Goal: Information Seeking & Learning: Learn about a topic

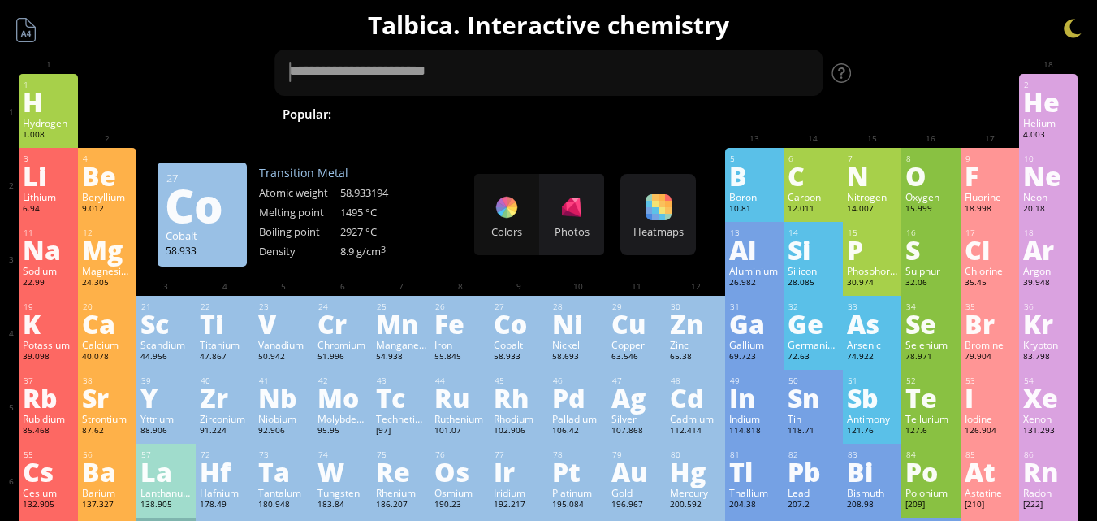
click at [556, 330] on div "28 Ni Nickel 58.693 −2, −1, 0, +1, +2, +3, +4 −2, −1, 0, +1, +2, +3, +4 1455 °C…" at bounding box center [577, 333] width 58 height 74
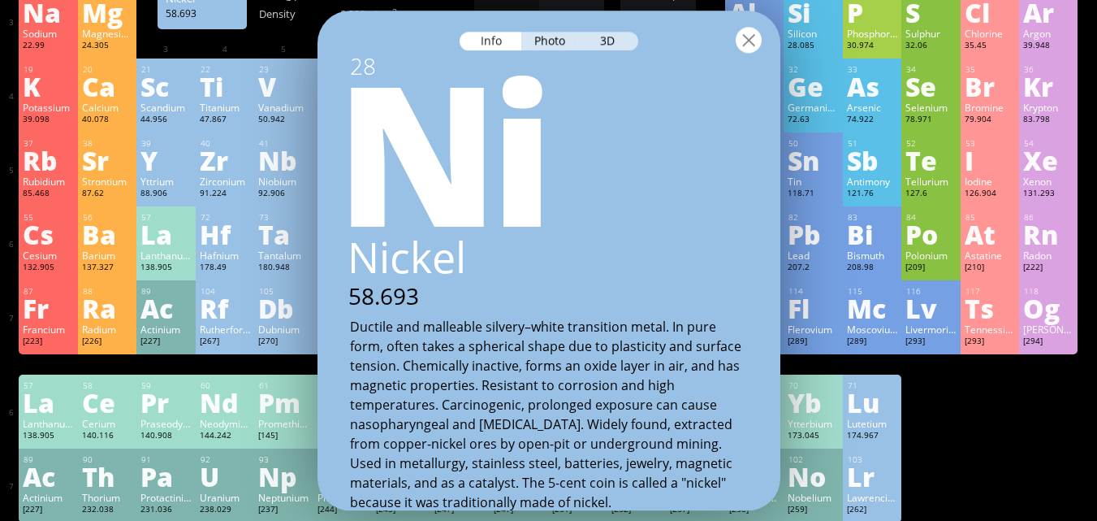
scroll to position [162, 0]
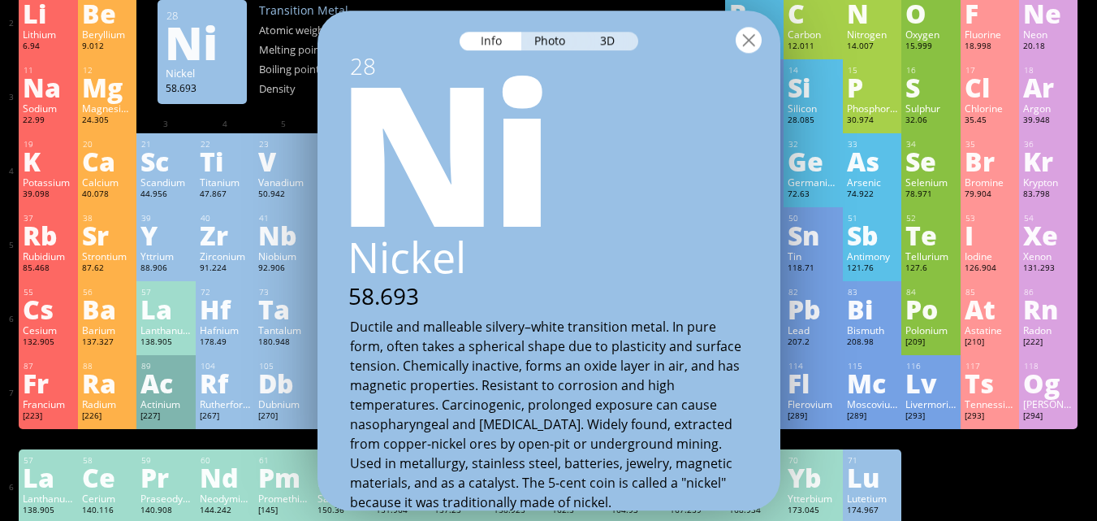
click at [754, 45] on div at bounding box center [749, 40] width 26 height 26
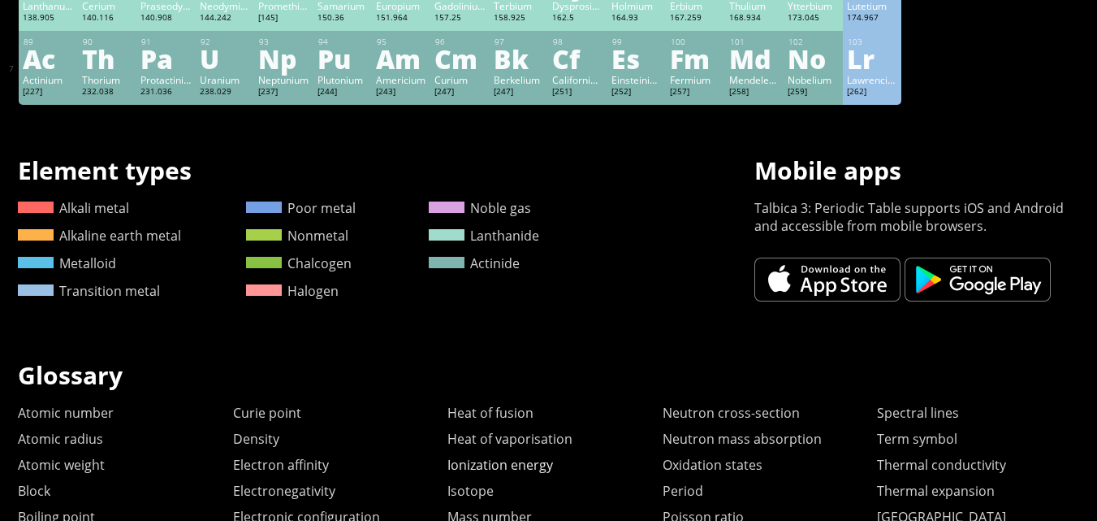
scroll to position [876, 0]
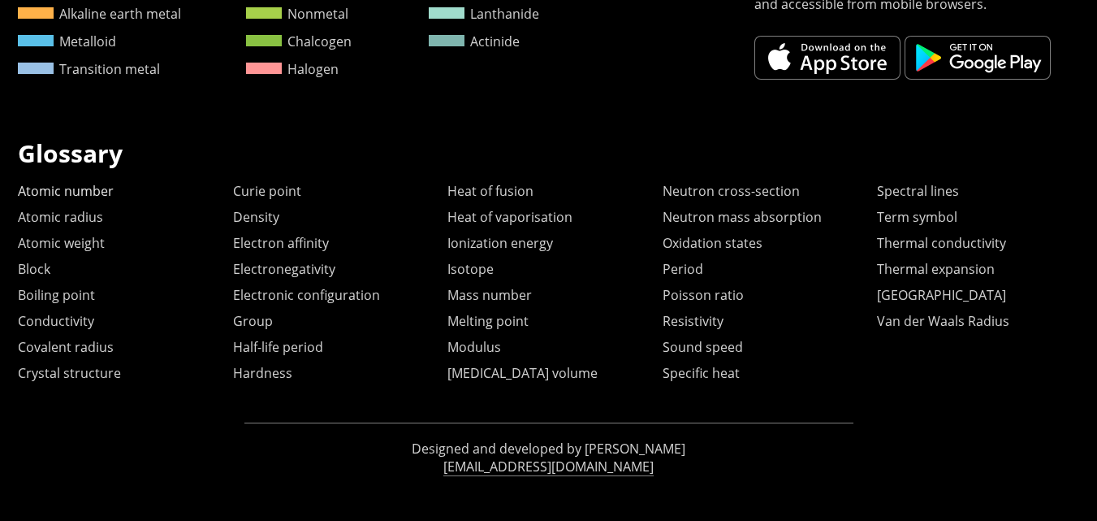
click at [84, 184] on link "Atomic number" at bounding box center [66, 191] width 96 height 18
click at [625, 149] on h1 "Glossary" at bounding box center [548, 152] width 1061 height 33
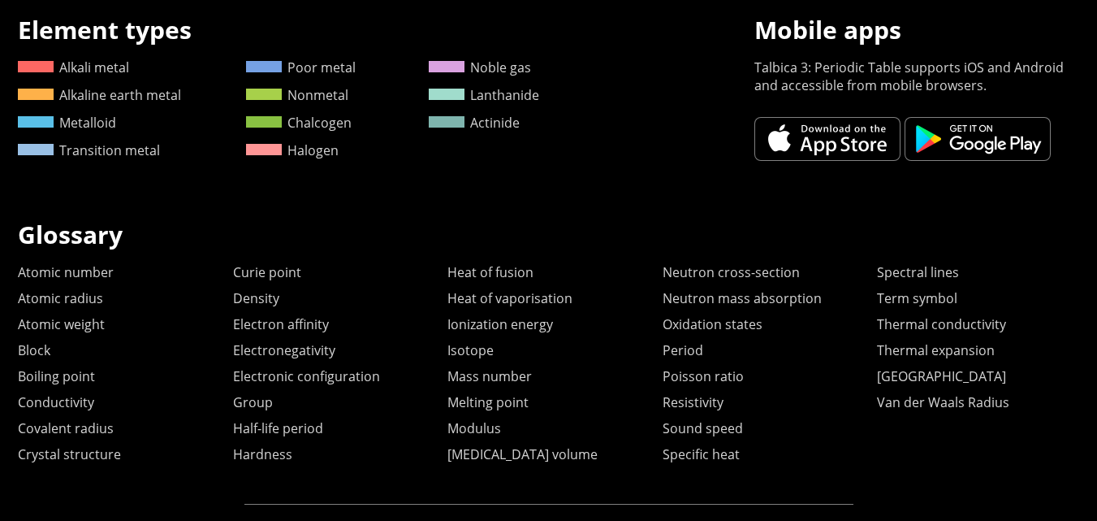
scroll to position [0, 0]
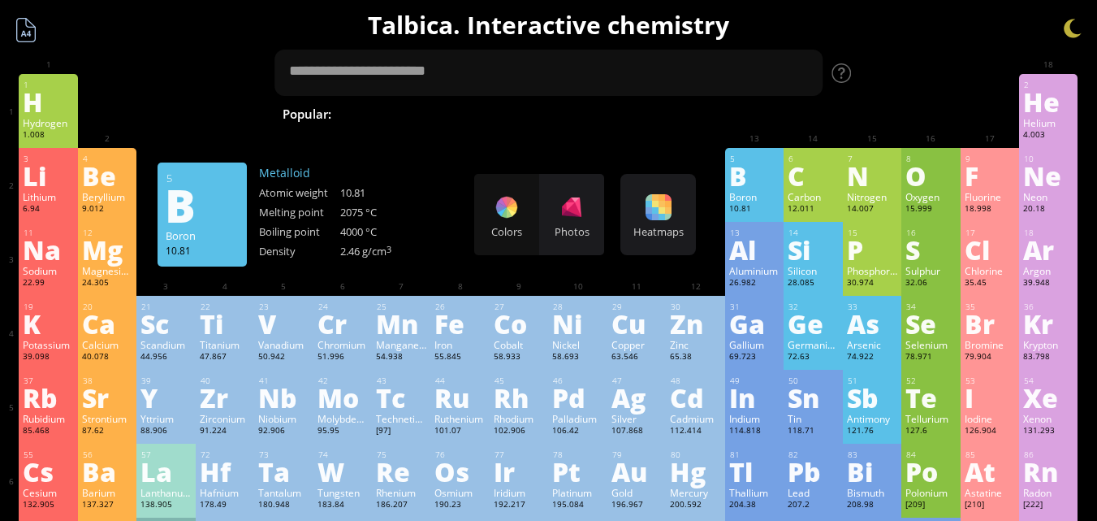
click at [28, 30] on div at bounding box center [26, 30] width 31 height 31
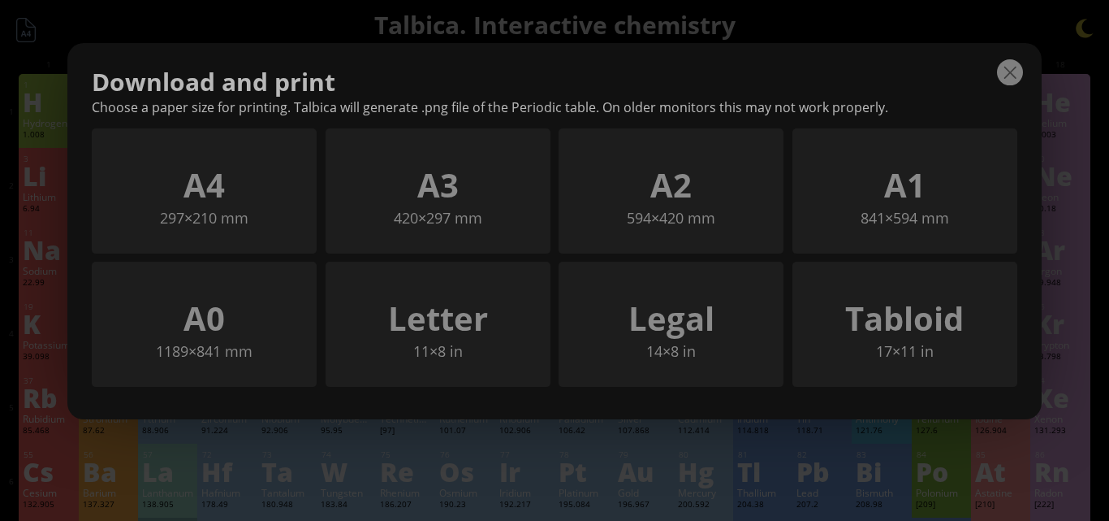
click at [1012, 81] on div at bounding box center [1010, 72] width 26 height 26
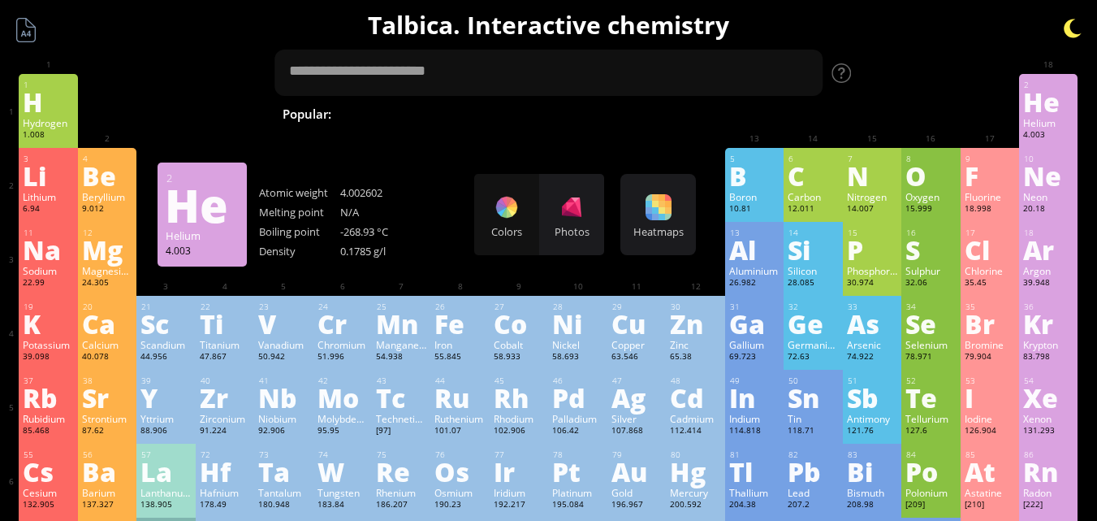
click at [1082, 23] on div at bounding box center [1073, 28] width 24 height 24
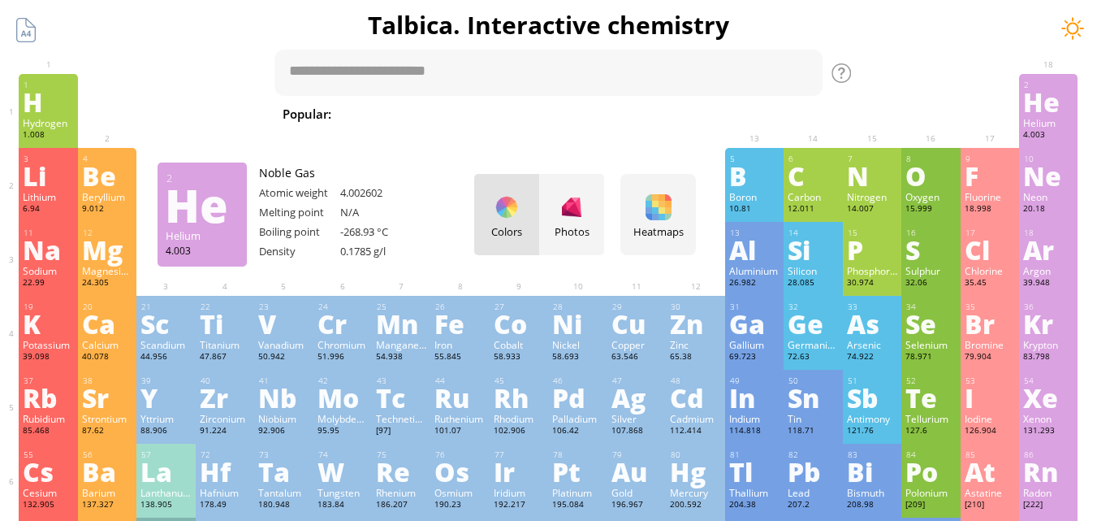
click at [1081, 24] on div at bounding box center [1073, 28] width 24 height 24
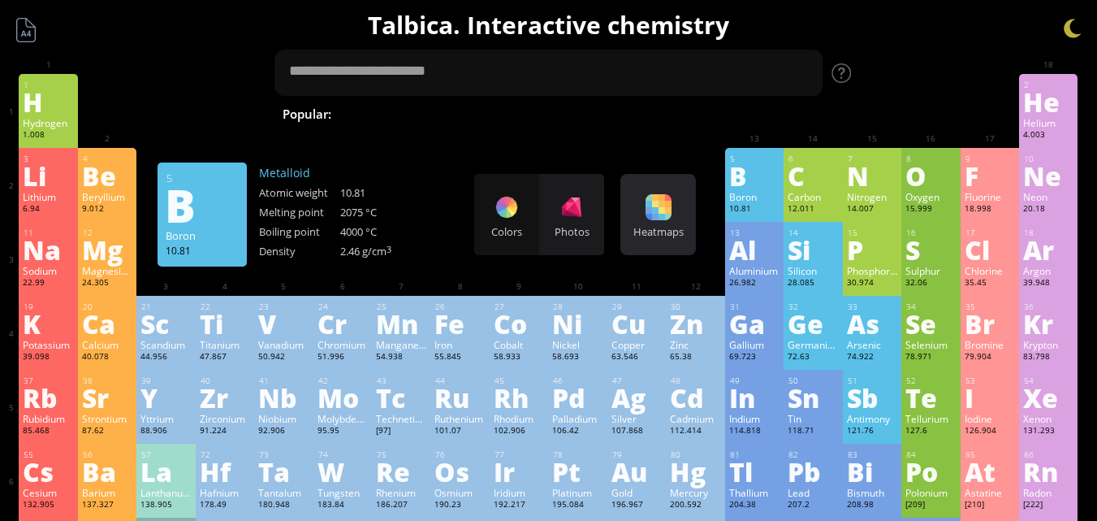
click at [670, 228] on div "Heatmaps" at bounding box center [657, 231] width 67 height 15
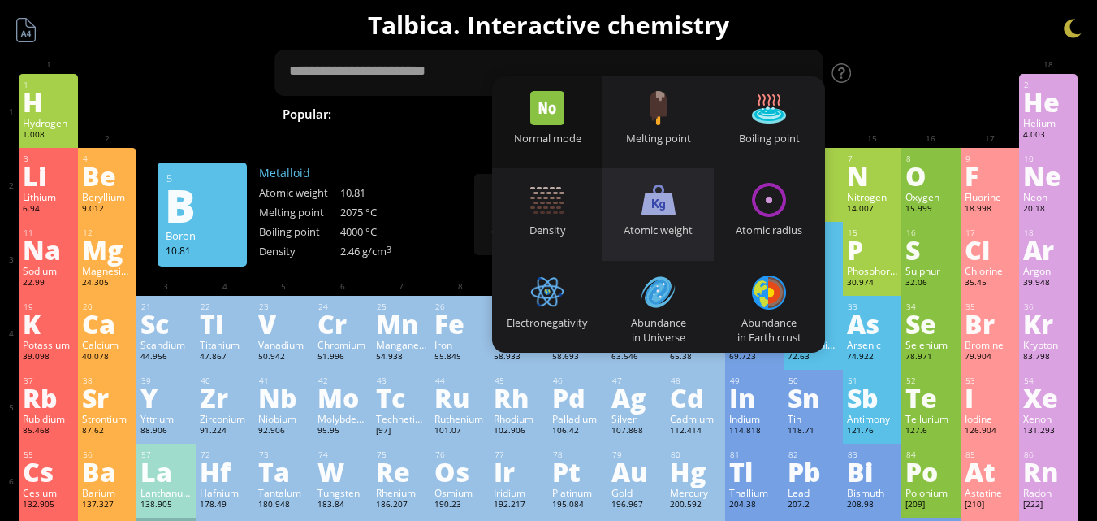
click at [663, 222] on div "Atomic weight" at bounding box center [658, 229] width 111 height 15
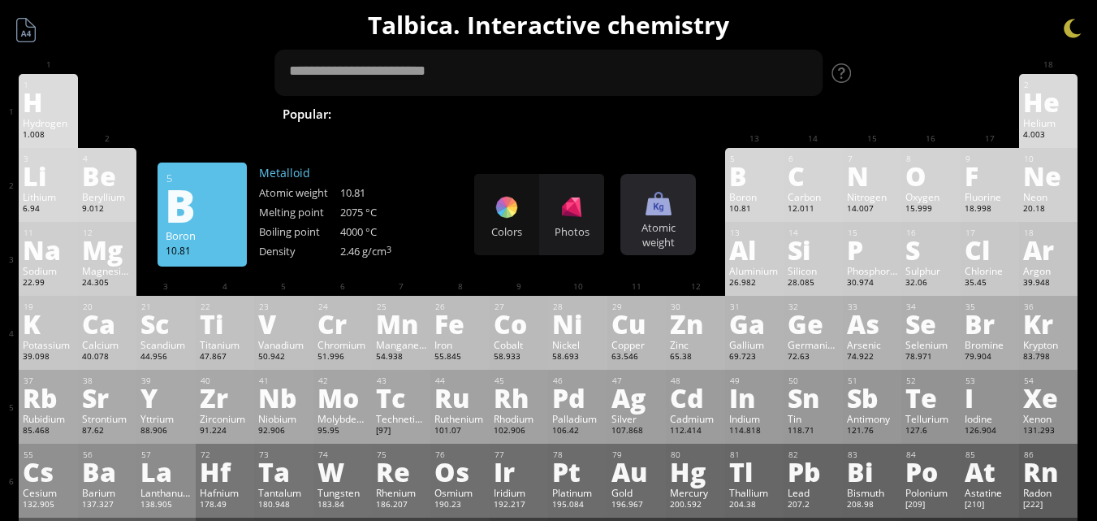
click at [667, 227] on div "Atomic weight" at bounding box center [657, 234] width 67 height 29
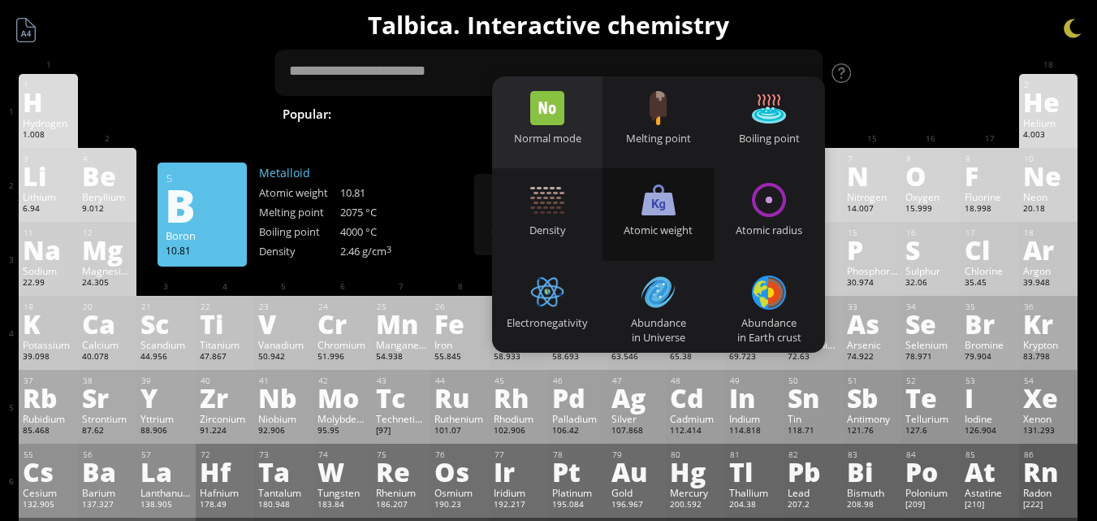
click at [575, 127] on div "Normal mode" at bounding box center [547, 122] width 111 height 92
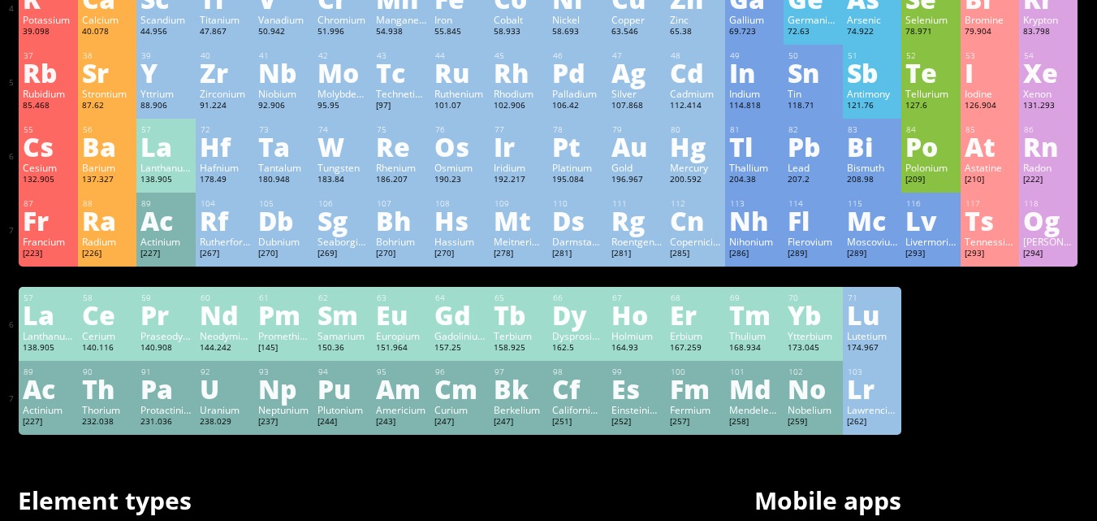
scroll to position [487, 0]
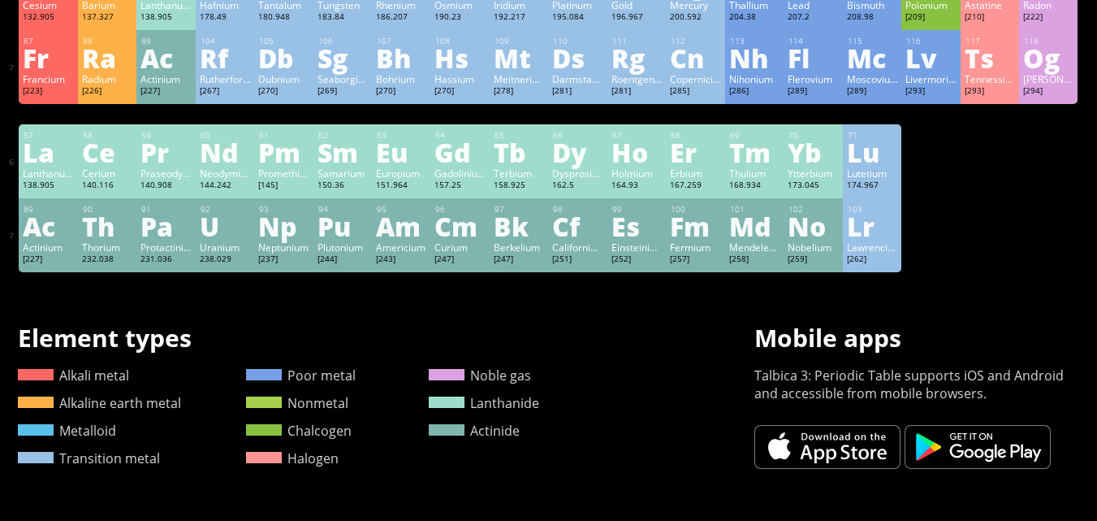
click at [994, 459] on link at bounding box center [978, 447] width 146 height 44
